Goal: Use online tool/utility: Utilize a website feature to perform a specific function

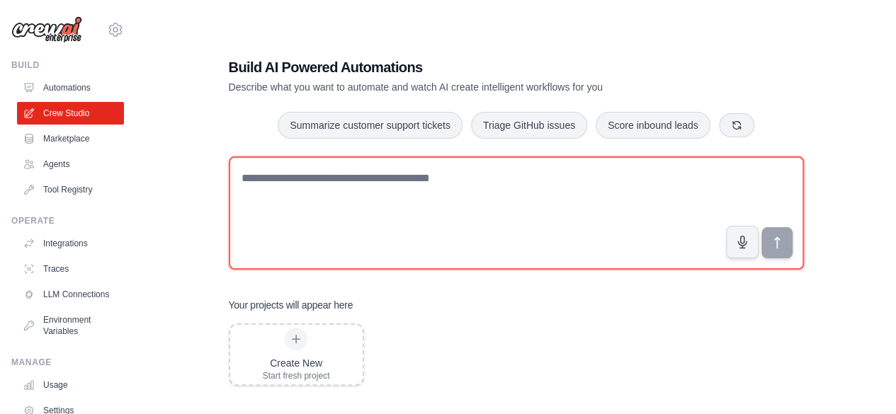
click at [361, 176] on textarea at bounding box center [516, 213] width 575 height 113
type textarea "**********"
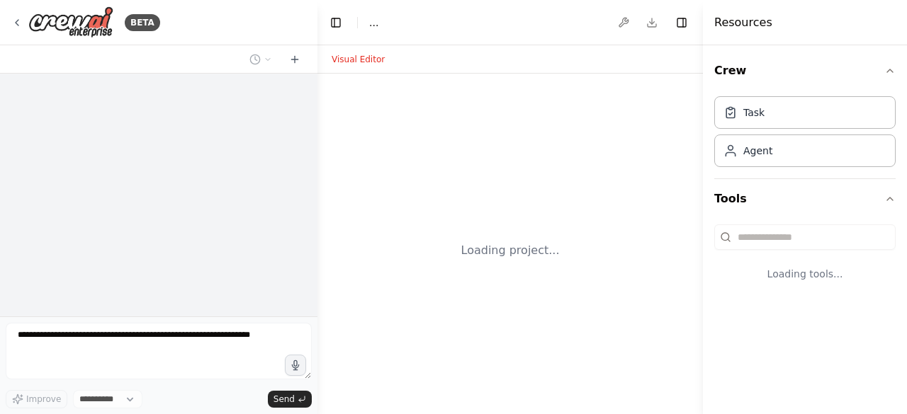
select select "****"
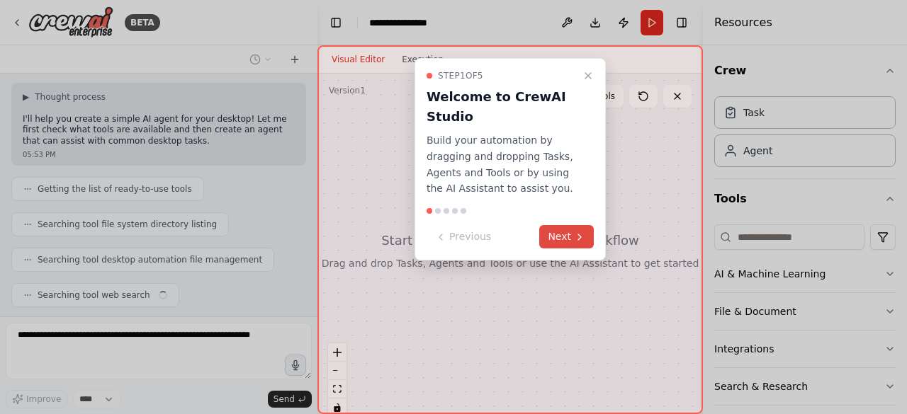
scroll to position [85, 0]
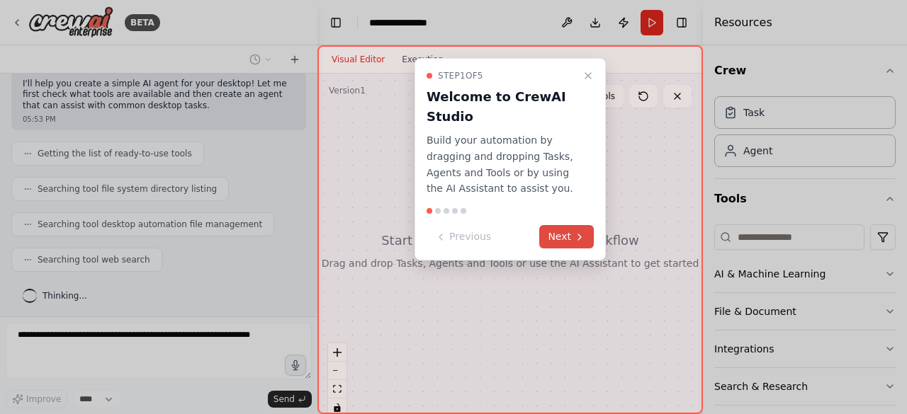
click at [565, 236] on button "Next" at bounding box center [566, 236] width 55 height 23
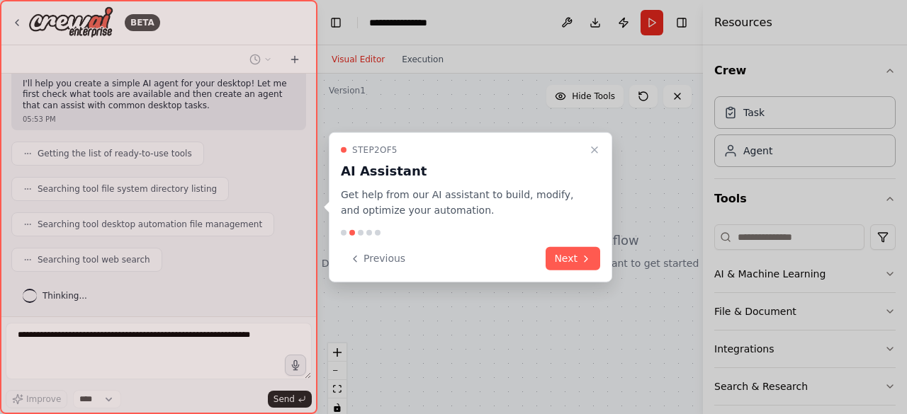
click at [565, 236] on div "Step 2 of 5 AI Assistant Get help from our AI assistant to build, modify, and o…" at bounding box center [470, 207] width 283 height 151
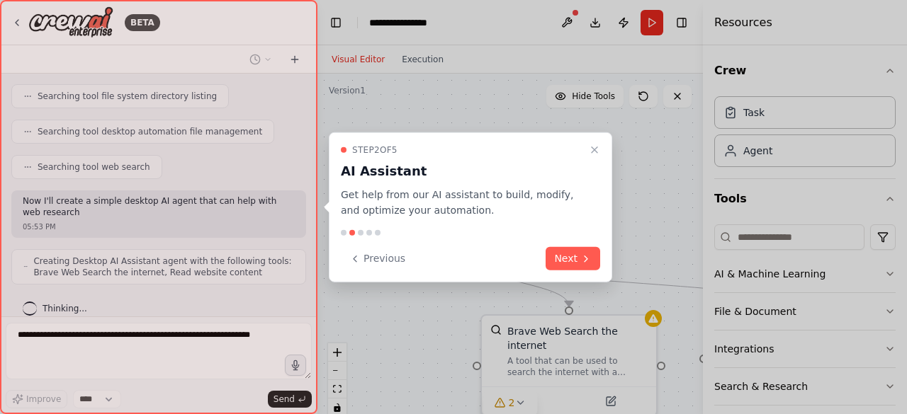
drag, startPoint x: 577, startPoint y: 268, endPoint x: 581, endPoint y: 262, distance: 7.3
click at [581, 262] on button "Next" at bounding box center [572, 258] width 55 height 23
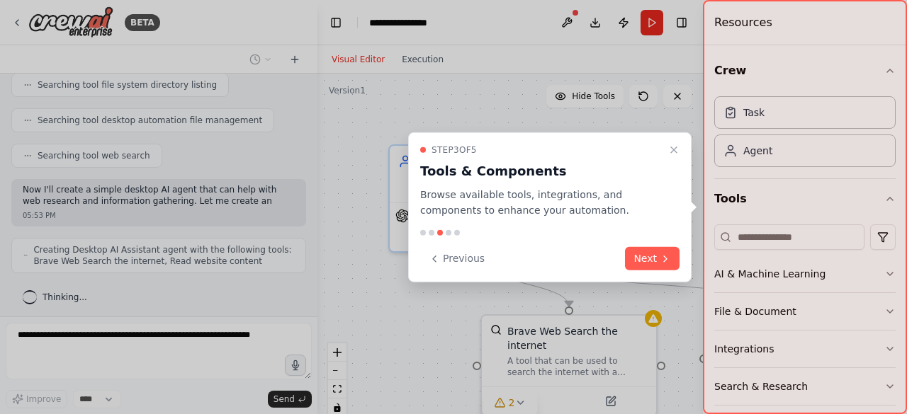
click at [581, 262] on div "Previous Next" at bounding box center [549, 258] width 259 height 23
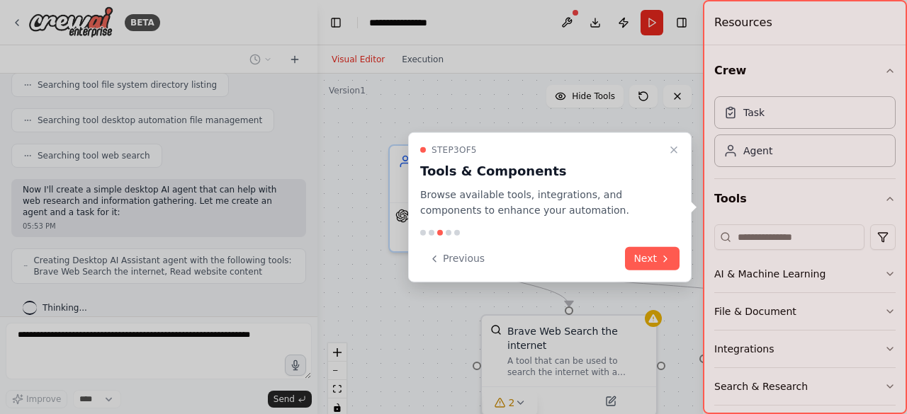
scroll to position [200, 0]
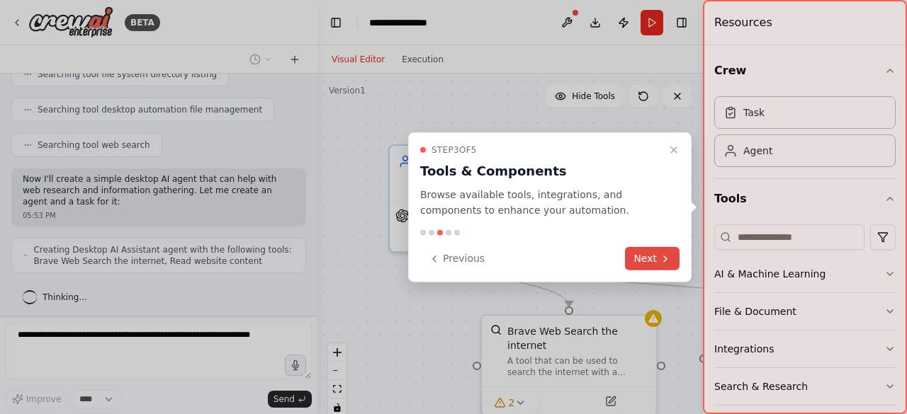
click at [650, 253] on button "Next" at bounding box center [652, 258] width 55 height 23
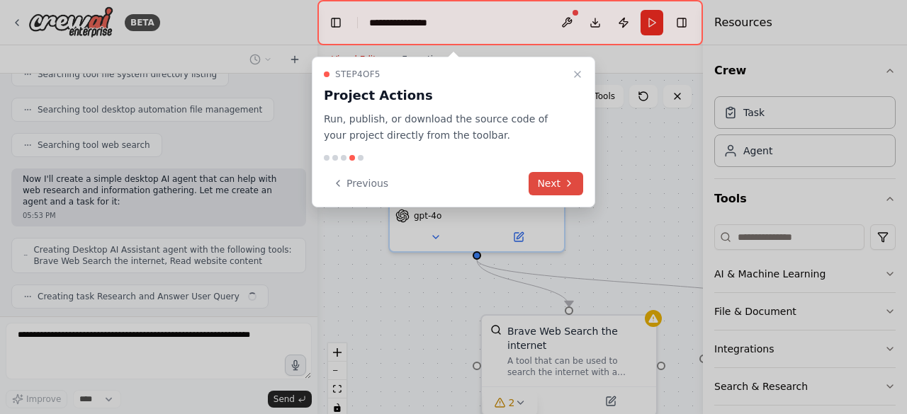
scroll to position [235, 0]
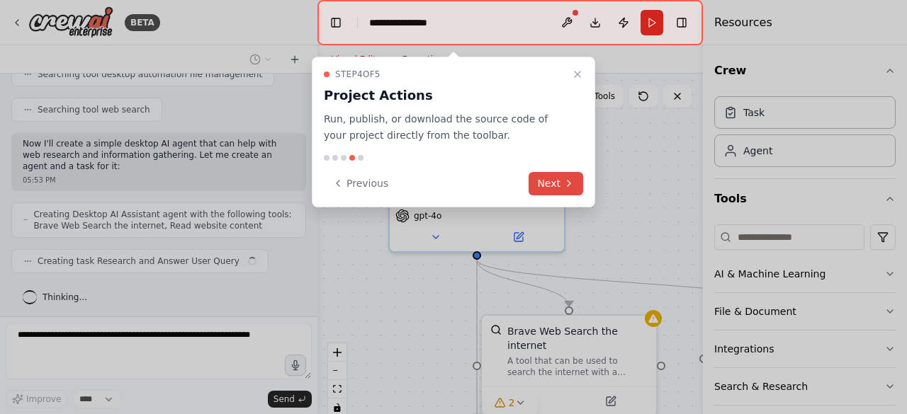
click at [564, 186] on icon at bounding box center [568, 183] width 11 height 11
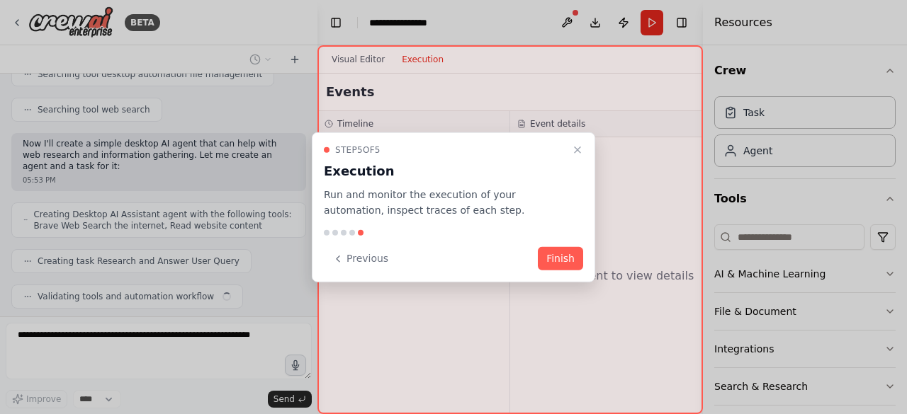
scroll to position [270, 0]
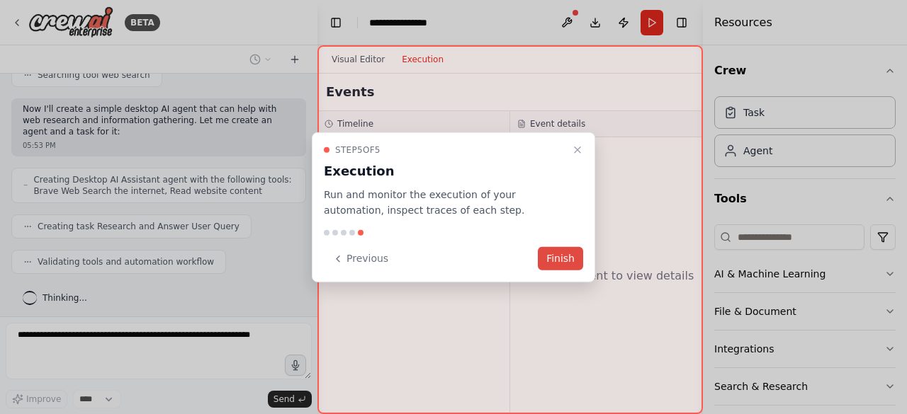
click at [554, 258] on button "Finish" at bounding box center [560, 258] width 45 height 23
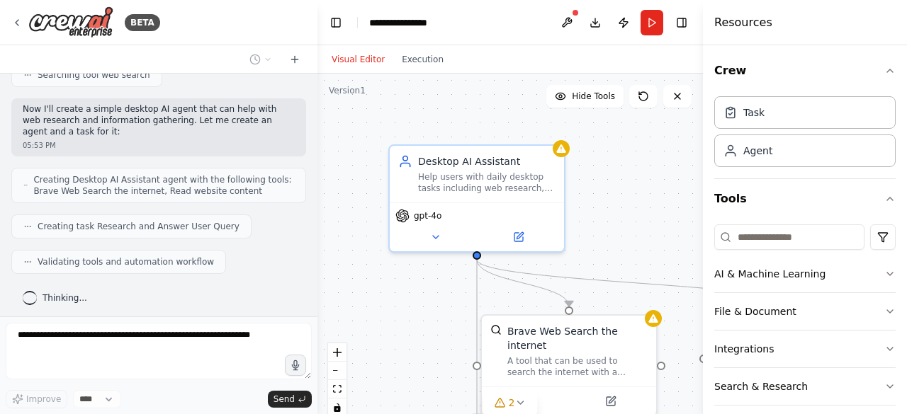
scroll to position [305, 0]
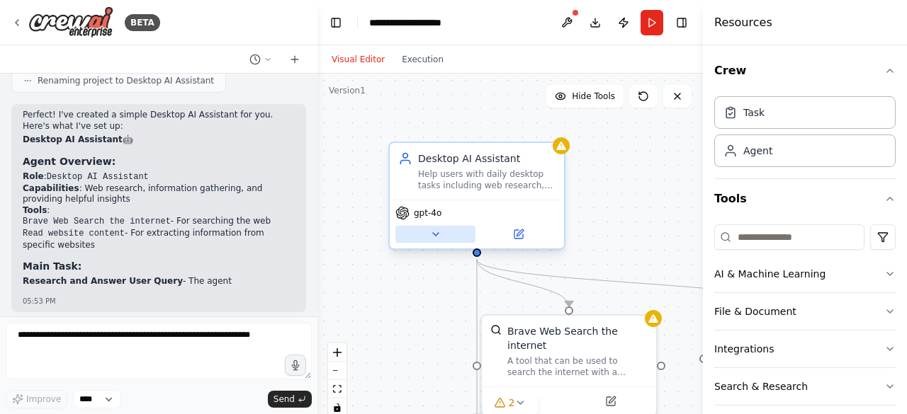
click at [439, 237] on icon at bounding box center [435, 234] width 11 height 11
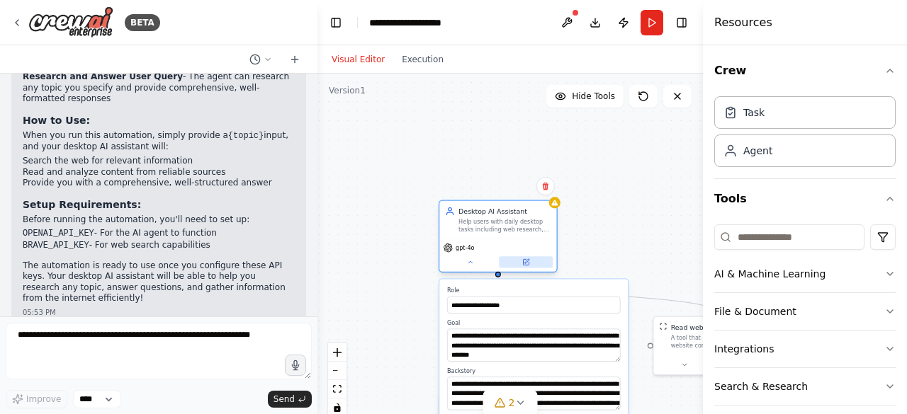
scroll to position [716, 0]
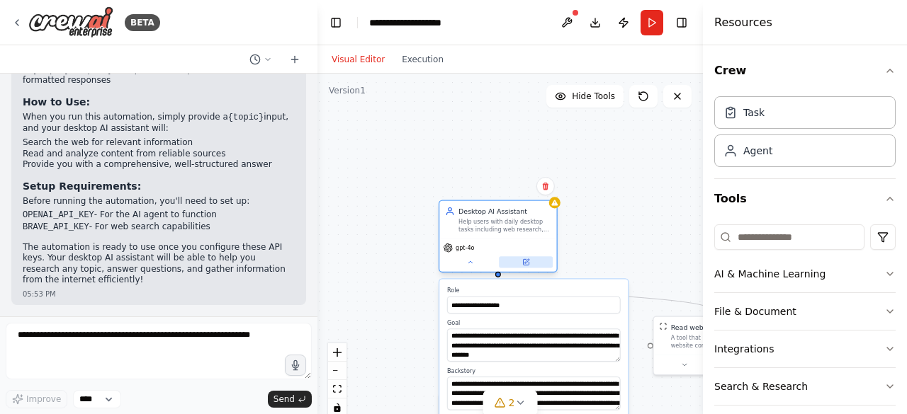
click at [527, 266] on icon at bounding box center [526, 263] width 8 height 8
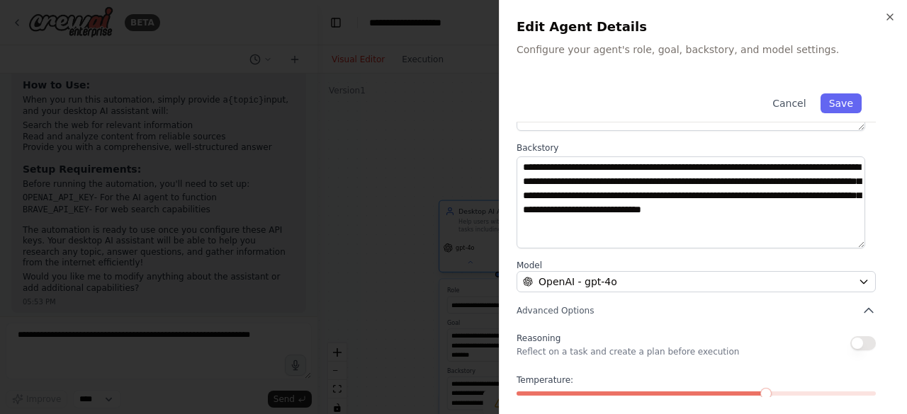
scroll to position [225, 0]
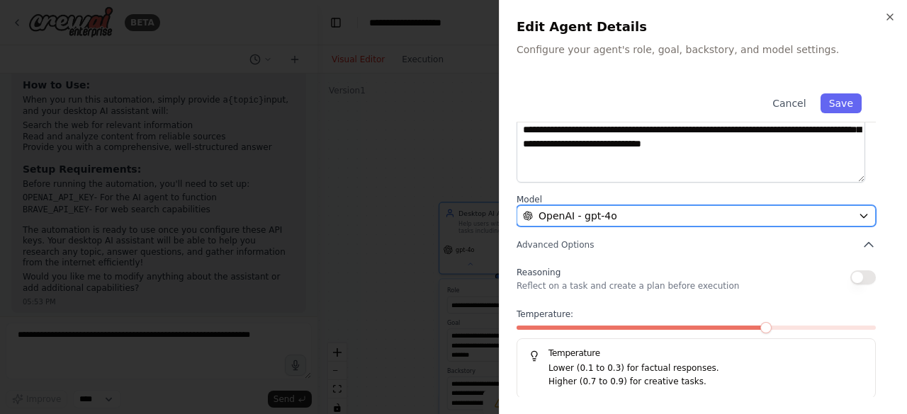
click at [742, 216] on div "OpenAI - gpt-4o" at bounding box center [687, 216] width 329 height 14
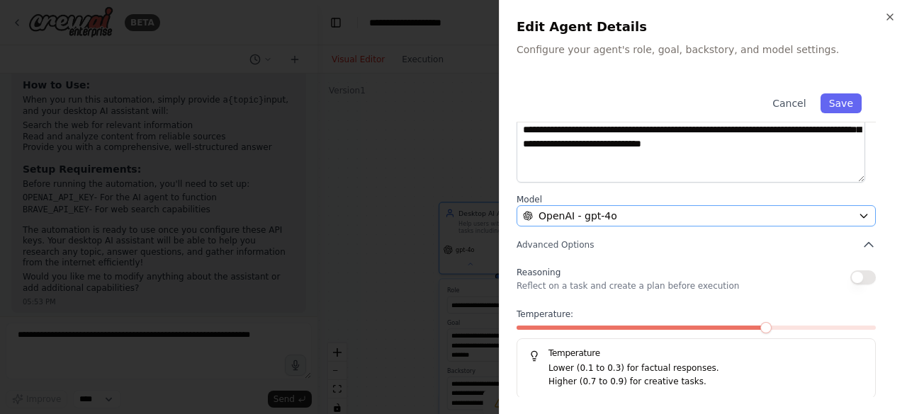
scroll to position [0, 0]
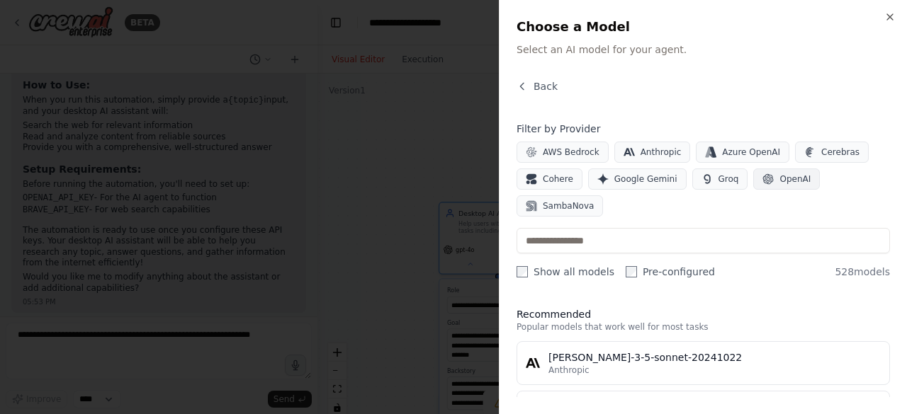
click at [779, 176] on span "OpenAI" at bounding box center [794, 179] width 31 height 11
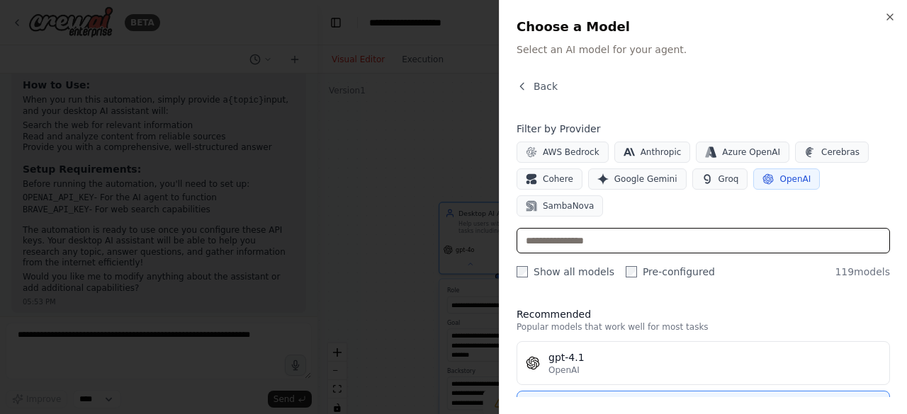
click at [615, 228] on input "text" at bounding box center [702, 240] width 373 height 25
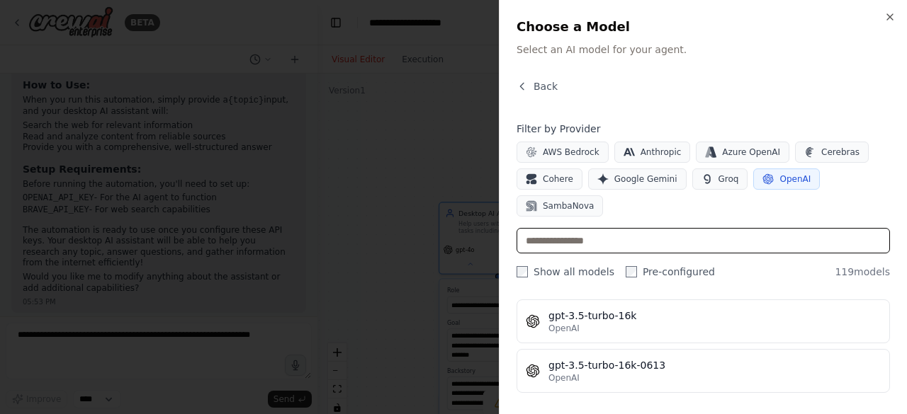
scroll to position [1130, 0]
